Goal: Information Seeking & Learning: Learn about a topic

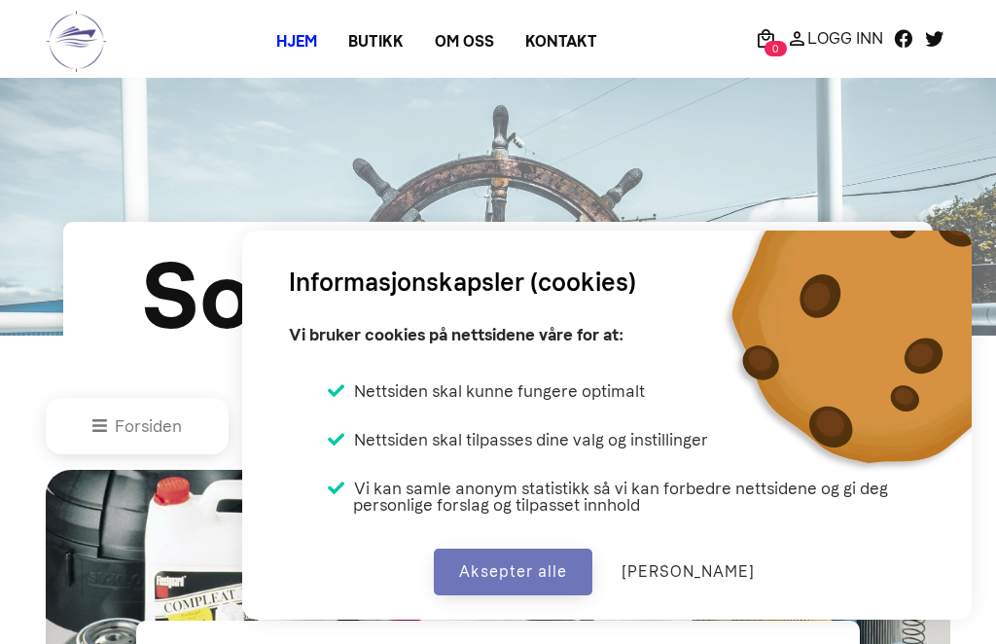
click at [541, 572] on button "Aksepter alle" at bounding box center [513, 572] width 159 height 47
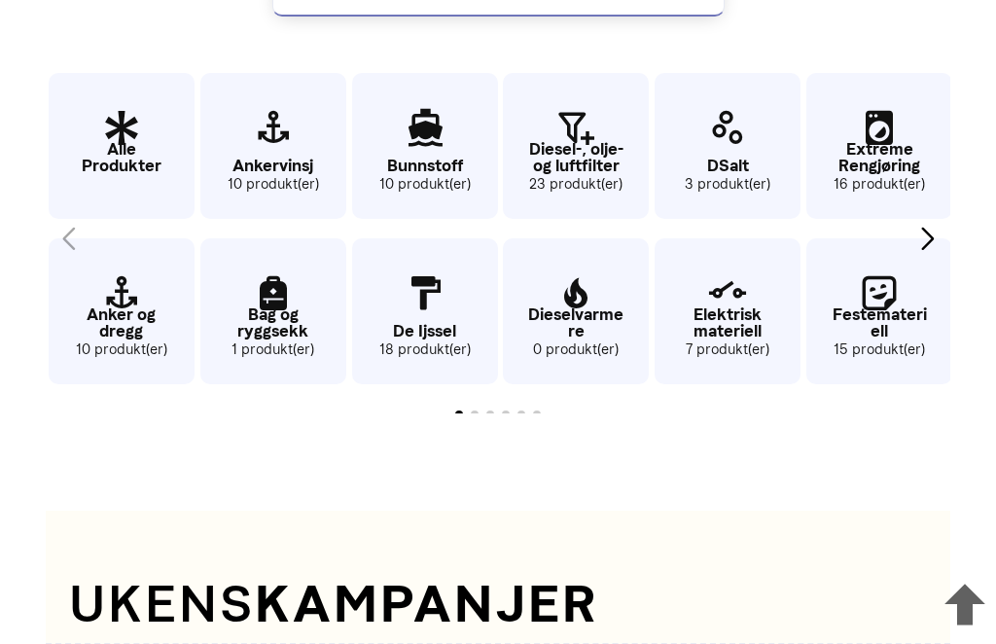
scroll to position [1105, 0]
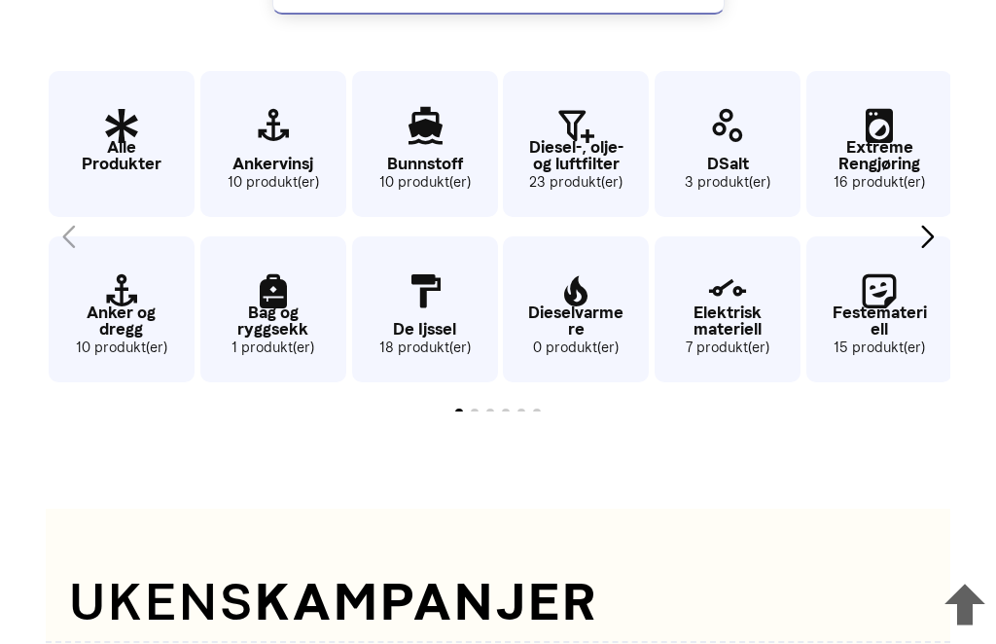
click at [116, 339] on p "Anker og dregg" at bounding box center [122, 321] width 146 height 33
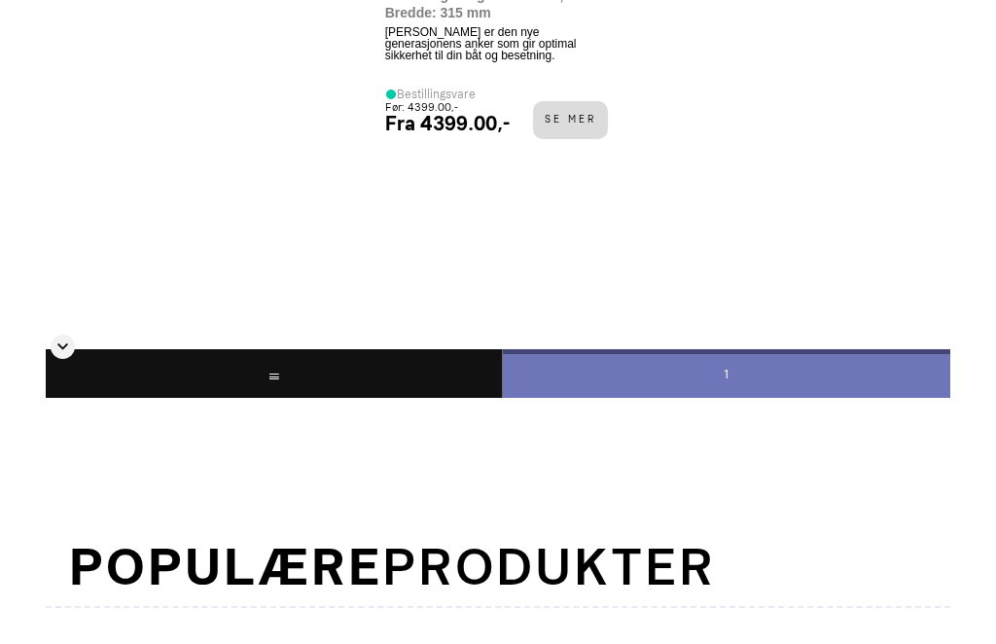
scroll to position [1382, 0]
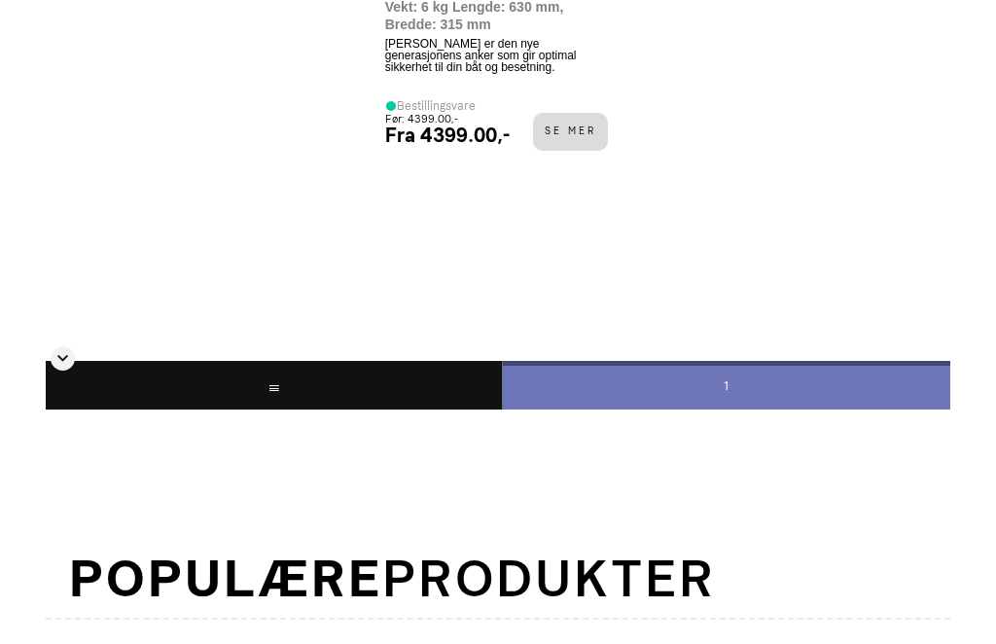
click at [738, 410] on div "1" at bounding box center [726, 385] width 449 height 49
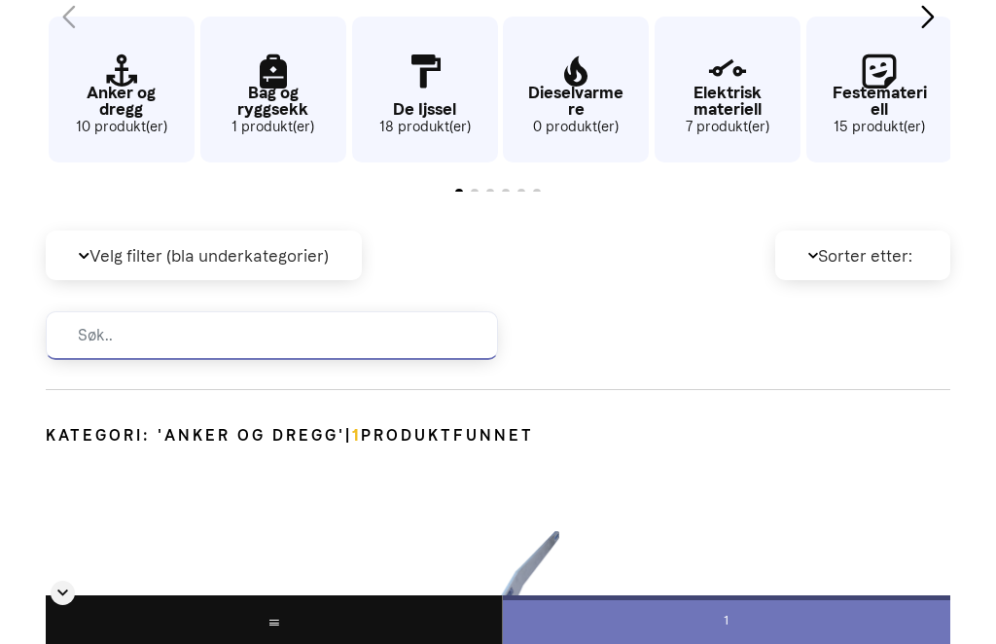
scroll to position [589, 0]
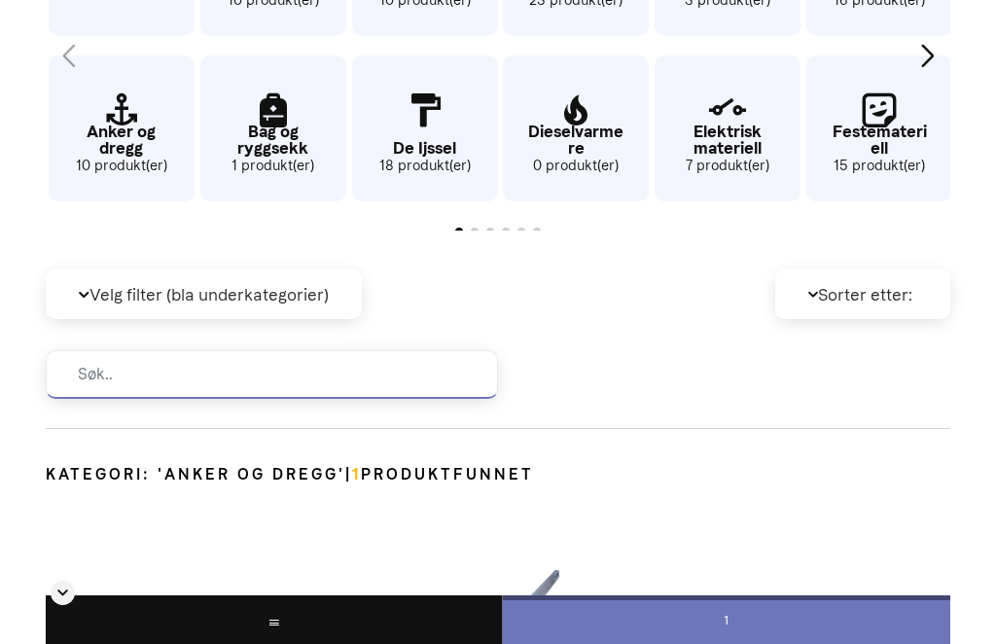
click at [111, 143] on icon "2 / 62" at bounding box center [122, 111] width 146 height 63
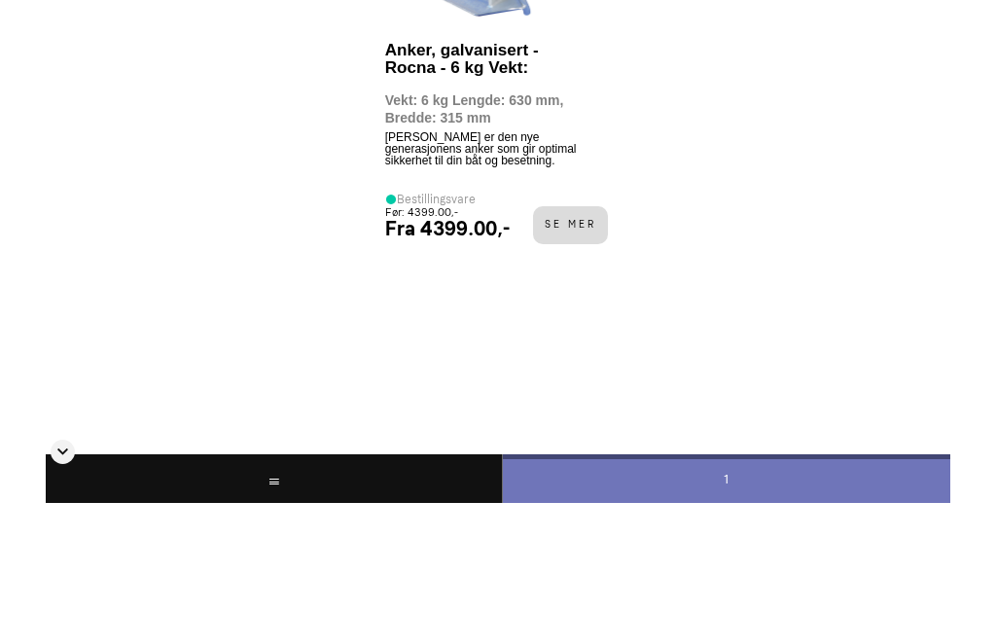
scroll to position [1290, 0]
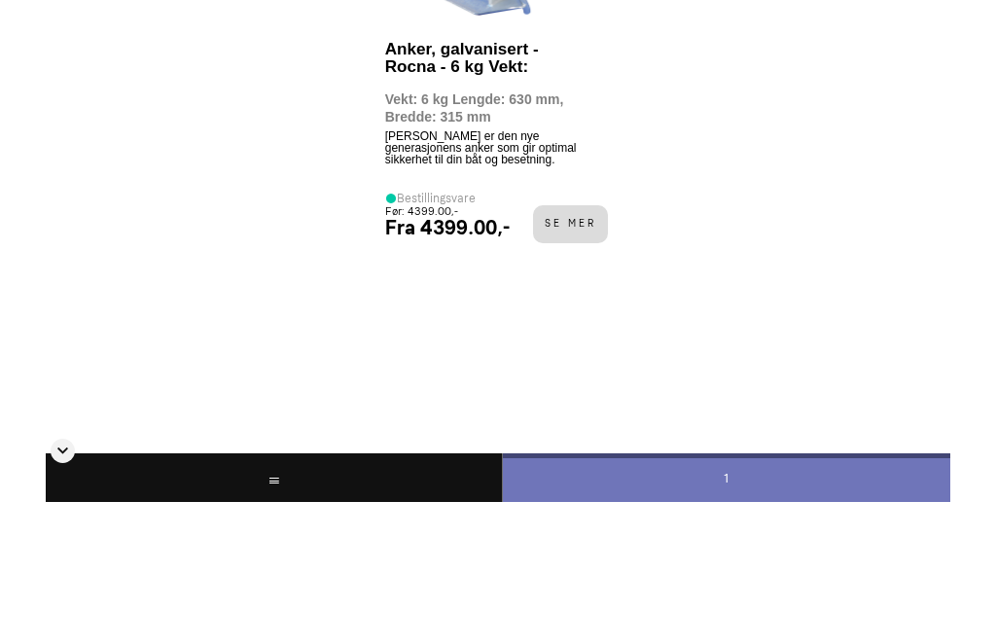
click at [101, 502] on div at bounding box center [274, 477] width 456 height 49
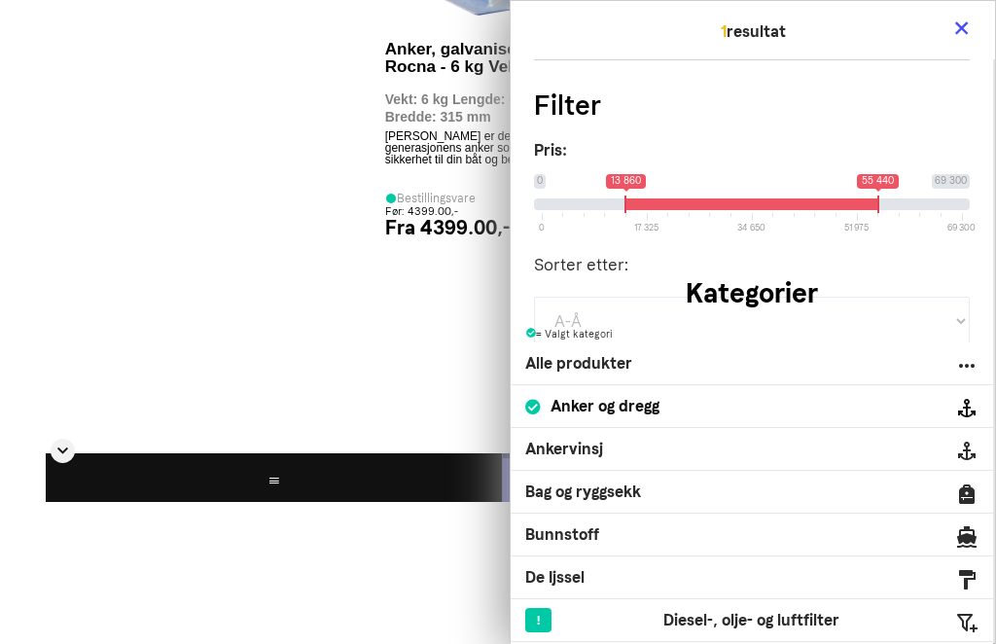
click at [661, 428] on div "Anker og dregg" at bounding box center [752, 406] width 482 height 43
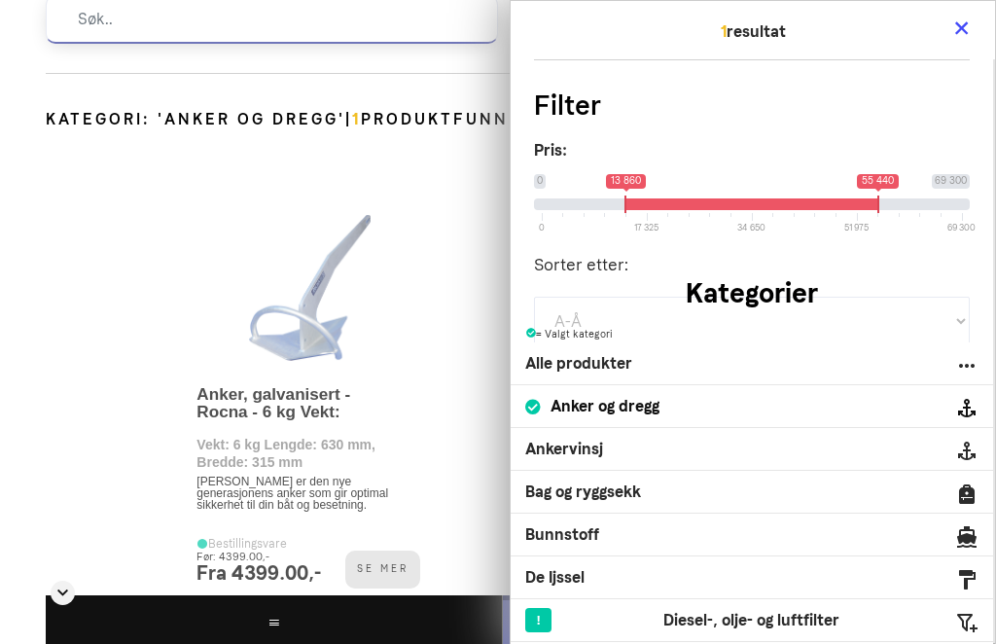
scroll to position [846, 0]
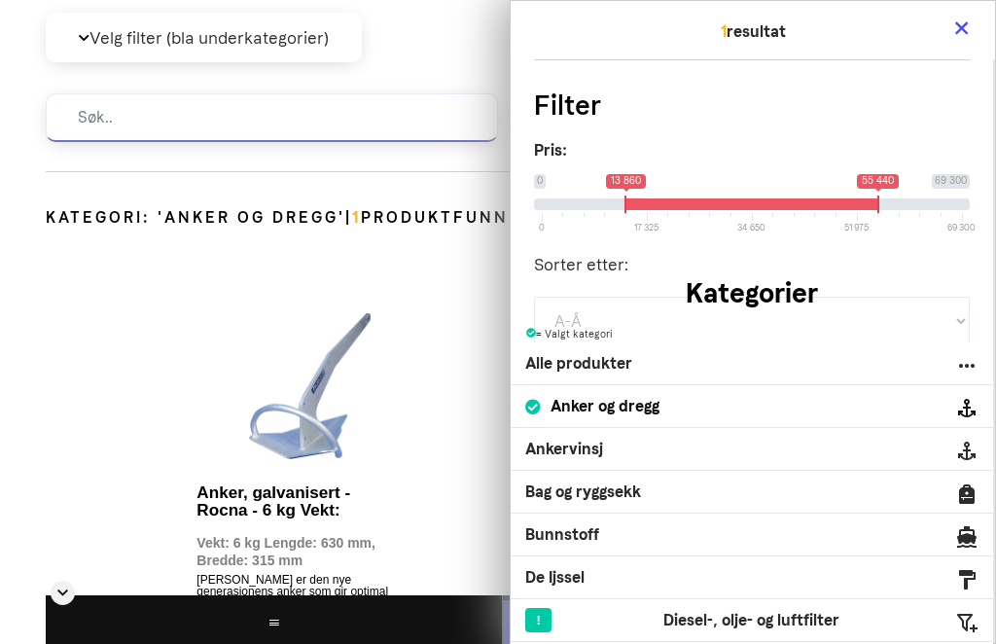
click at [964, 8] on link "×" at bounding box center [961, 27] width 18 height 53
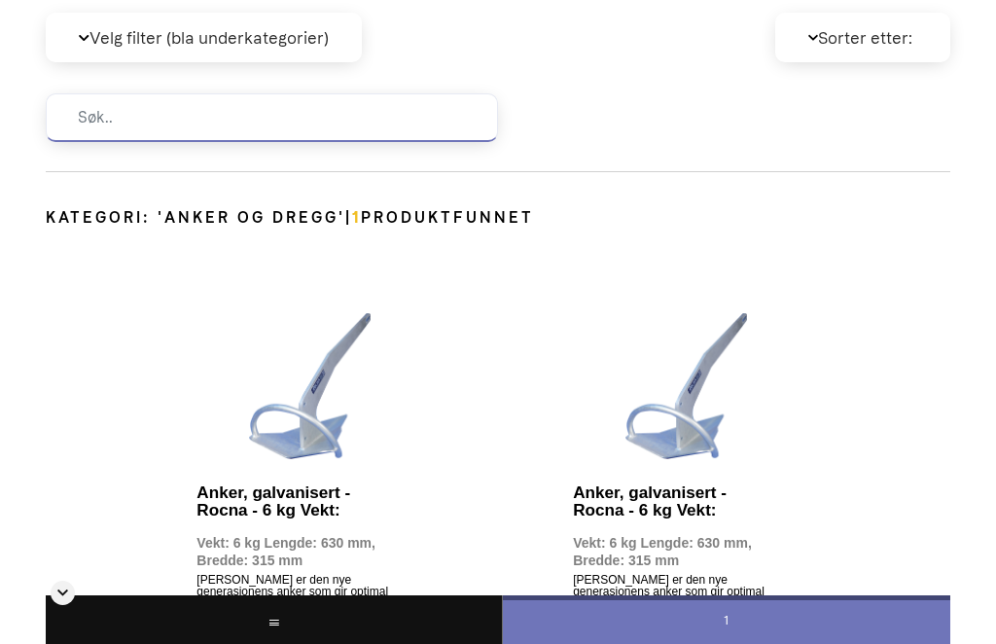
click at [259, 227] on span "Anker og dregg" at bounding box center [251, 217] width 174 height 18
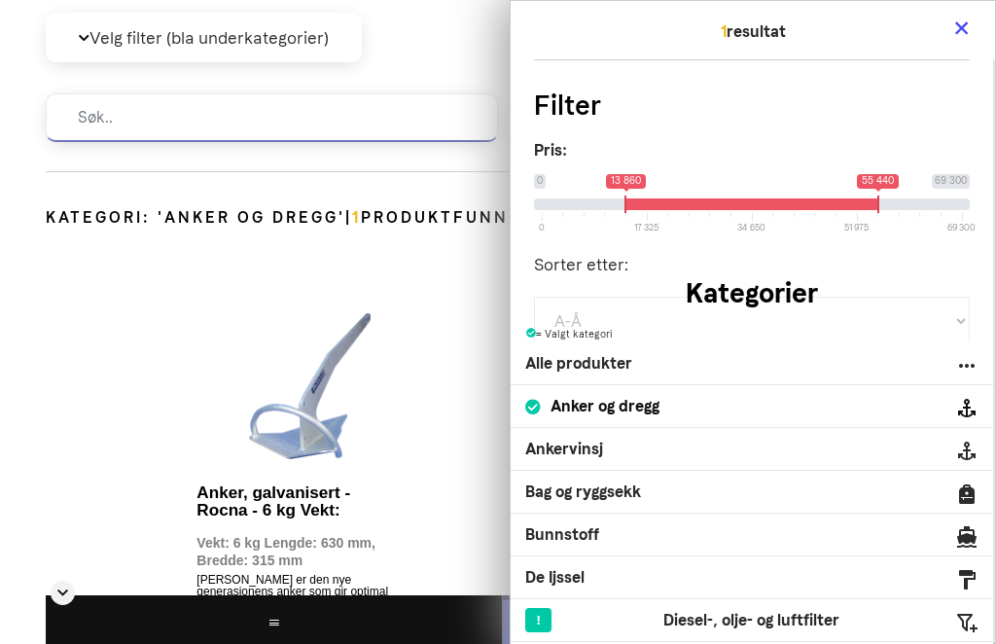
click at [84, 420] on div "Anker, galvanisert - Rocna - 6 kg Vekt: Vekt: 6 kg Lengde: 630 mm, Bredde: 315 …" at bounding box center [498, 513] width 905 height 475
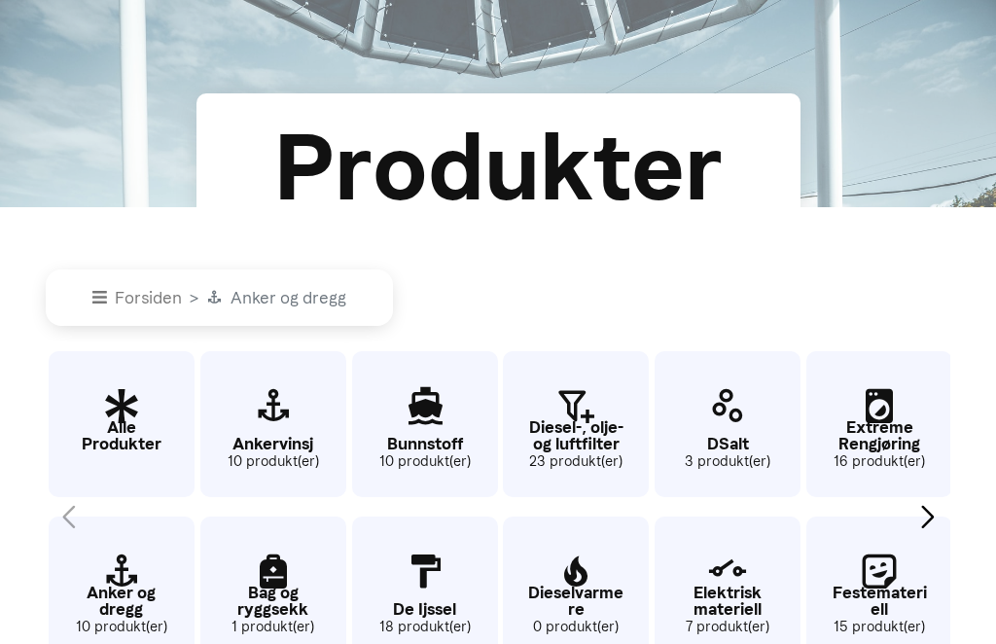
scroll to position [126, 0]
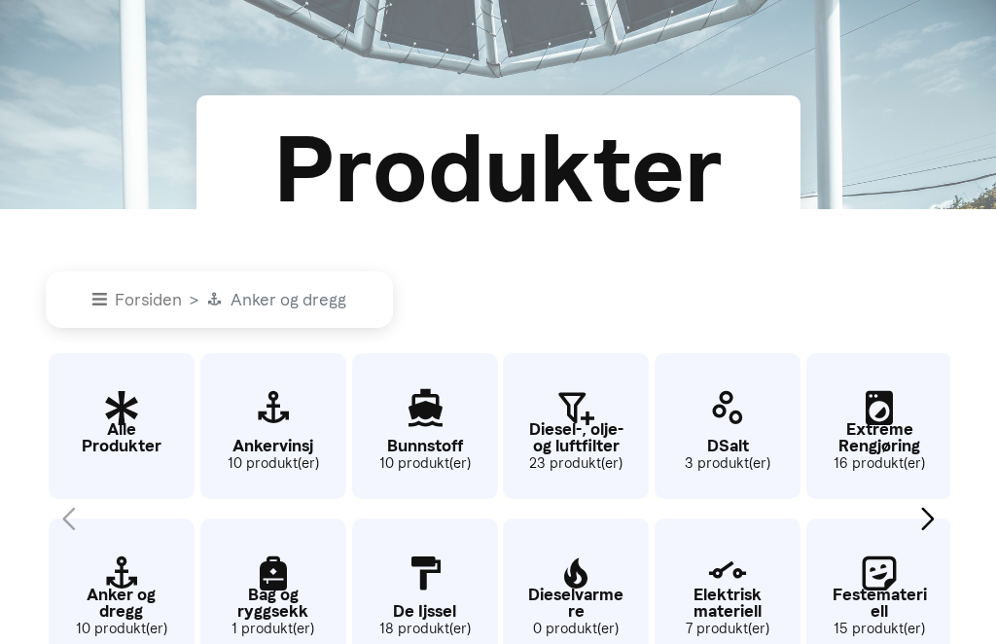
click at [124, 309] on link "Forsiden" at bounding box center [136, 299] width 89 height 19
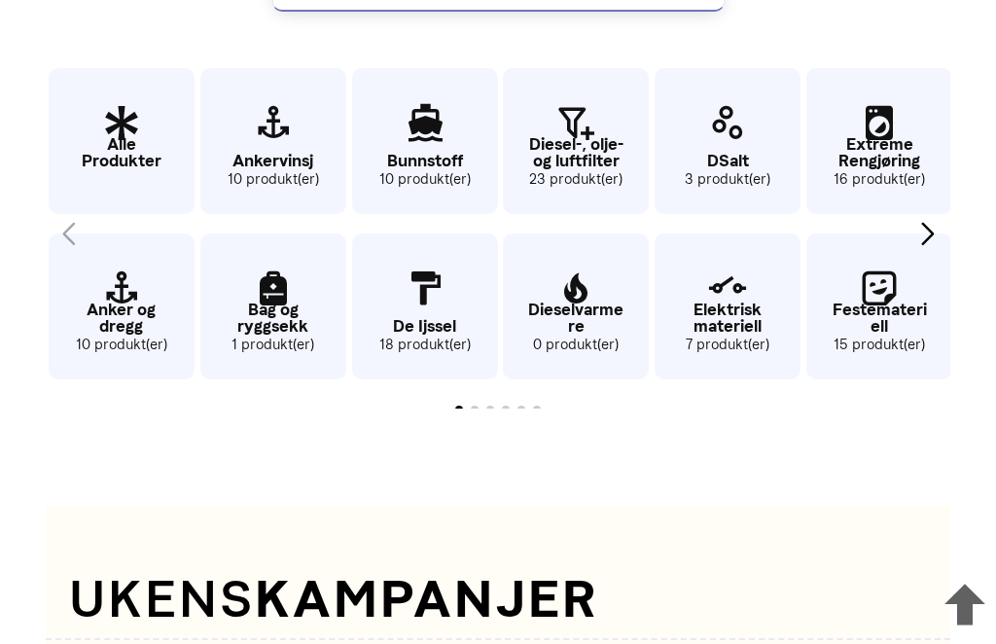
scroll to position [1109, 0]
click at [924, 255] on div "Next slide" at bounding box center [927, 233] width 26 height 43
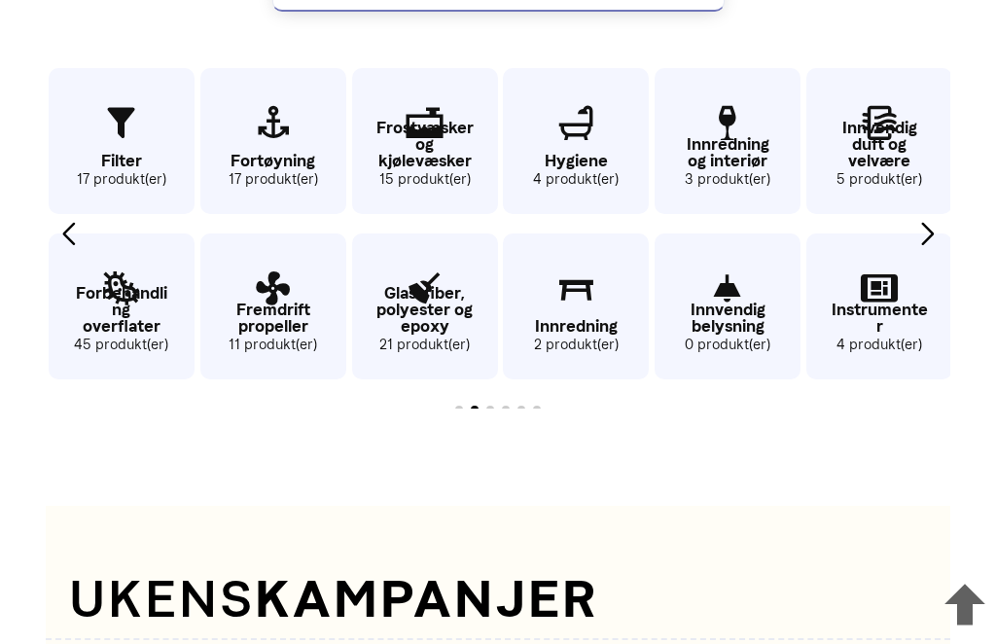
click at [936, 255] on div "Next slide" at bounding box center [927, 233] width 26 height 43
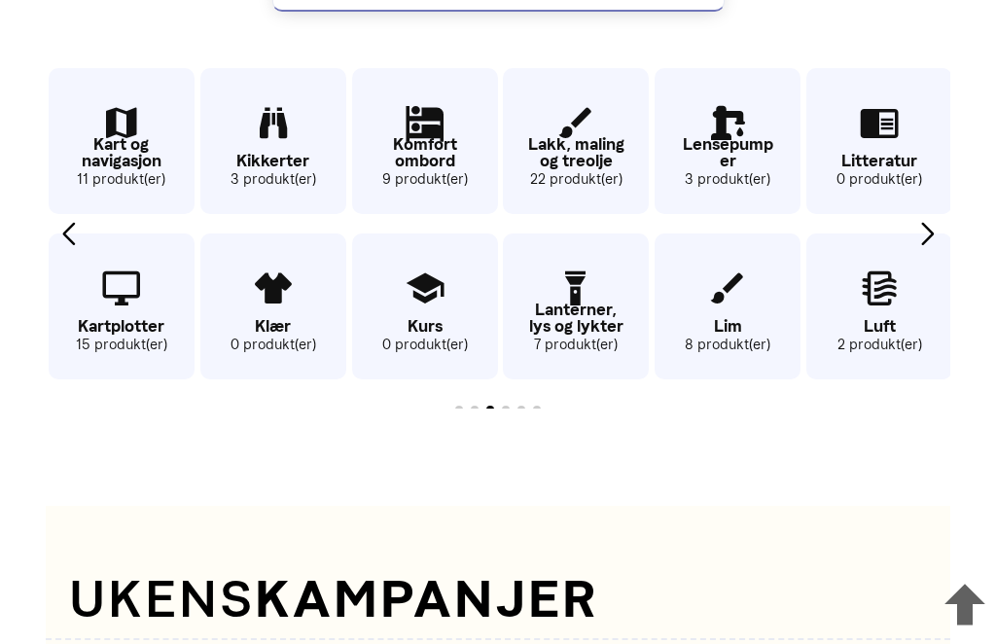
click at [120, 335] on p "Kartplotter" at bounding box center [122, 326] width 146 height 17
